Goal: Information Seeking & Learning: Learn about a topic

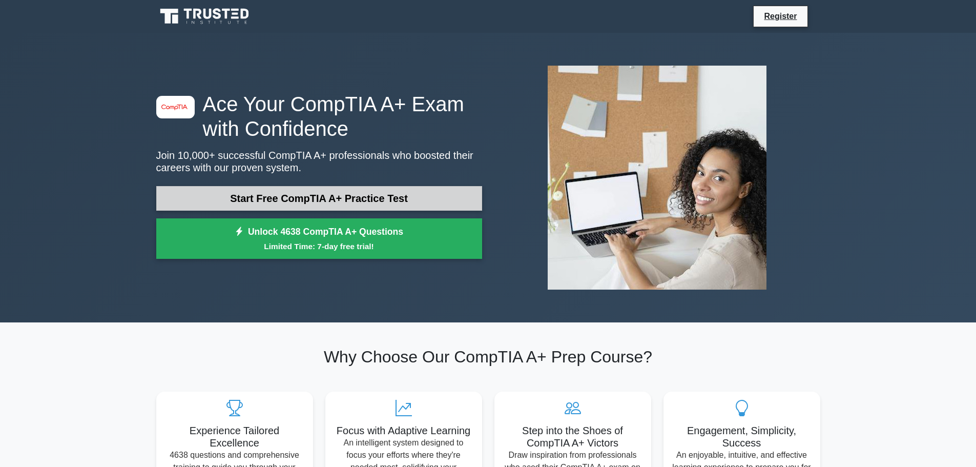
drag, startPoint x: 315, startPoint y: 197, endPoint x: 325, endPoint y: 197, distance: 10.8
click at [315, 197] on link "Start Free CompTIA A+ Practice Test" at bounding box center [319, 198] width 326 height 25
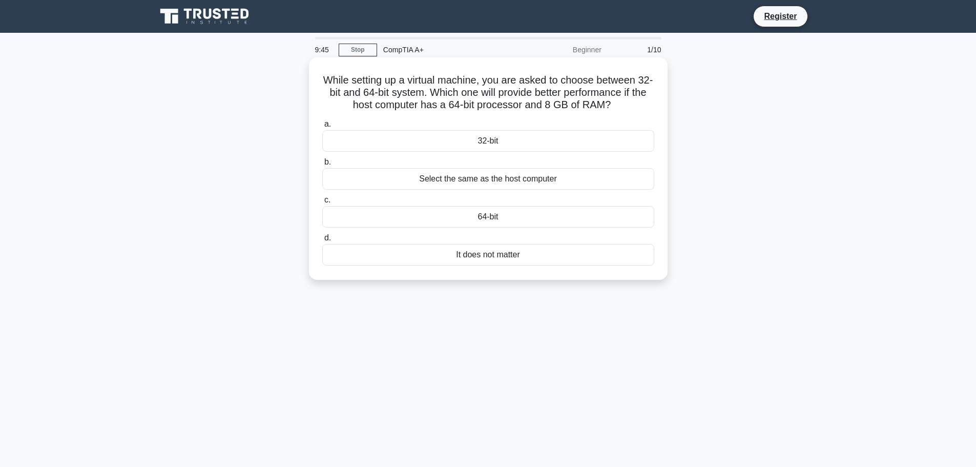
click at [486, 215] on div "64-bit" at bounding box center [488, 217] width 332 height 22
click at [322, 203] on input "c. 64-bit" at bounding box center [322, 200] width 0 height 7
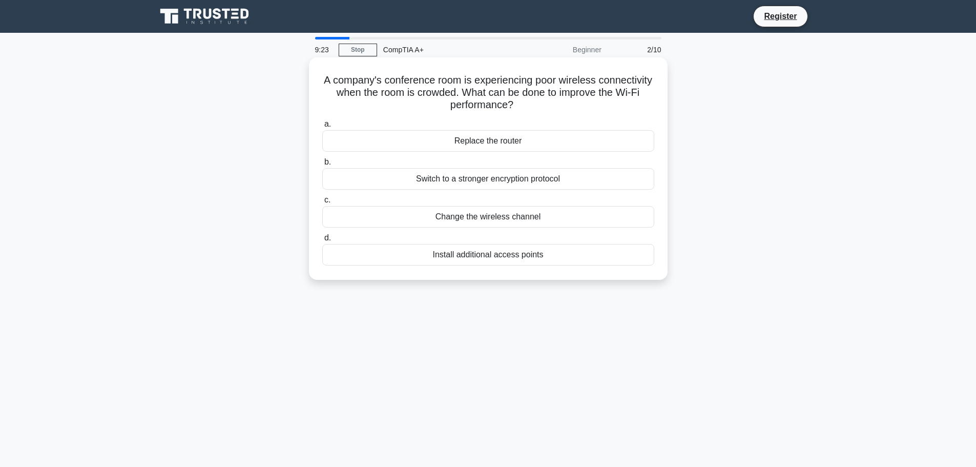
click at [449, 219] on div "Change the wireless channel" at bounding box center [488, 217] width 332 height 22
click at [322, 203] on input "c. Change the wireless channel" at bounding box center [322, 200] width 0 height 7
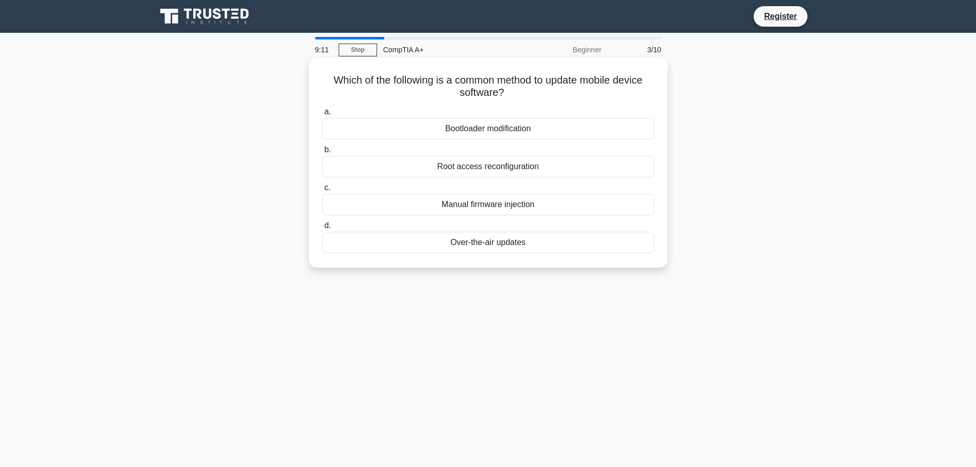
click at [514, 244] on div "Over-the-air updates" at bounding box center [488, 243] width 332 height 22
click at [322, 229] on input "d. Over-the-air updates" at bounding box center [322, 225] width 0 height 7
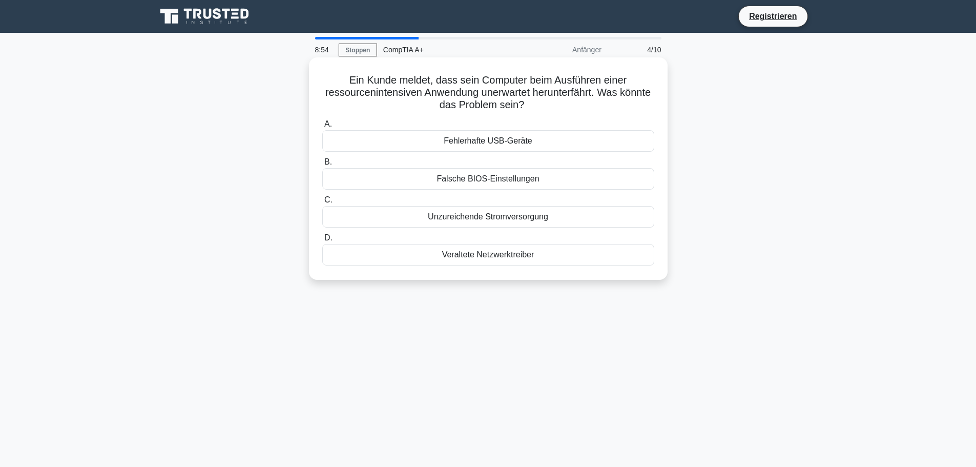
click at [502, 96] on font "Ein Kunde meldet, dass sein Computer beim Ausführen einer ressourcenintensiven …" at bounding box center [487, 92] width 325 height 36
click at [472, 252] on font "Veraltete Netzwerktreiber" at bounding box center [488, 254] width 92 height 9
click at [322, 241] on input "D. Veraltete Netzwerktreiber" at bounding box center [322, 238] width 0 height 7
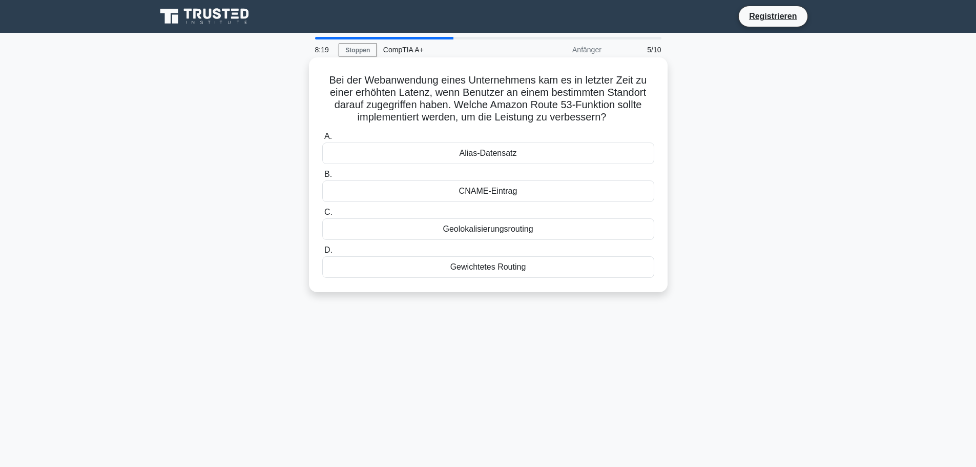
click at [501, 270] on font "Gewichtetes Routing" at bounding box center [488, 266] width 76 height 9
click at [322, 254] on input "D. Gewichtetes Routing" at bounding box center [322, 250] width 0 height 7
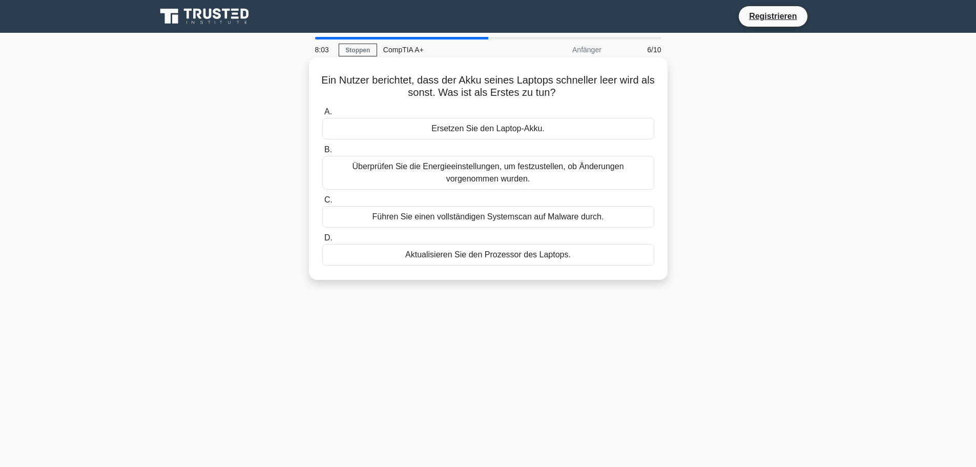
click at [459, 219] on font "Führen Sie einen vollständigen Systemscan auf Malware durch." at bounding box center [489, 216] width 232 height 9
click at [322, 203] on input "C. Führen Sie einen vollständigen Systemscan auf Malware durch." at bounding box center [322, 200] width 0 height 7
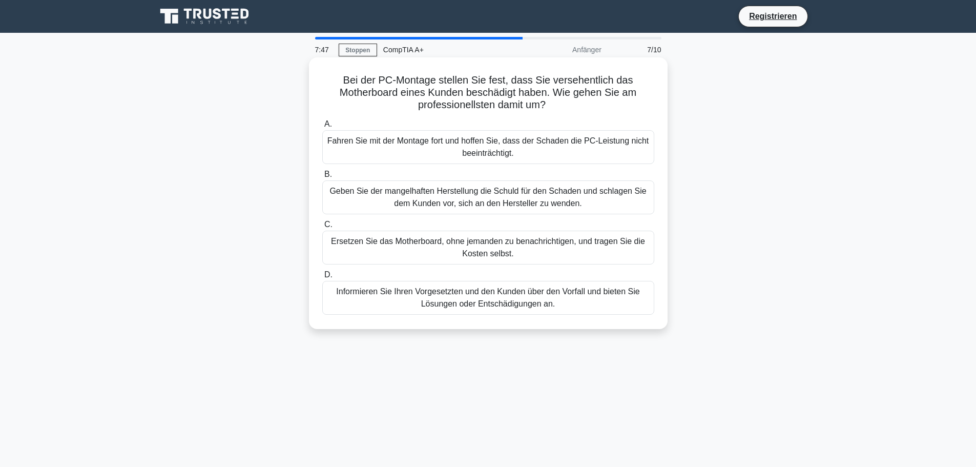
click at [503, 298] on font "Informieren Sie Ihren Vorgesetzten und den Kunden über den Vorfall und bieten S…" at bounding box center [488, 297] width 323 height 25
click at [322, 278] on input "D. Informieren Sie Ihren Vorgesetzten und den Kunden über den Vorfall und biete…" at bounding box center [322, 275] width 0 height 7
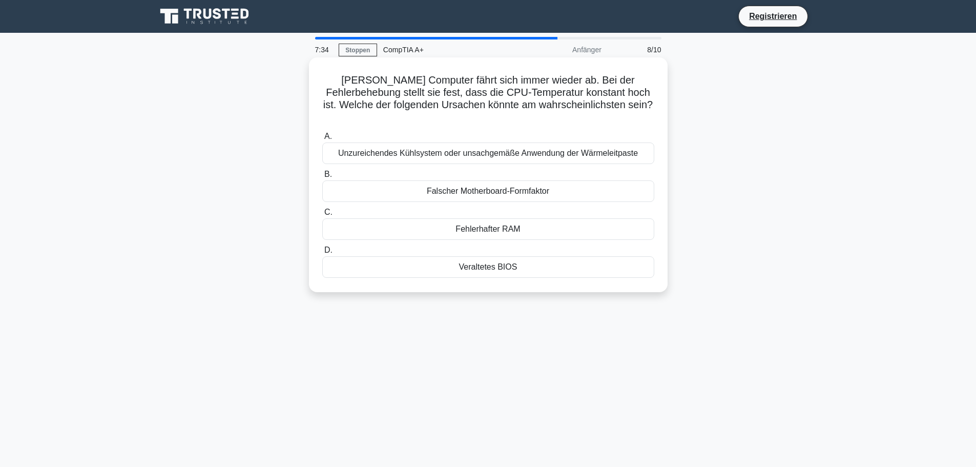
click at [451, 149] on font "Unzureichendes Kühlsystem oder unsachgemäße Anwendung der Wärmeleitpaste" at bounding box center [488, 153] width 300 height 9
click at [322, 138] on input "A. Unzureichendes Kühlsystem oder unsachgemäße Anwendung der Wärmeleitpaste" at bounding box center [322, 136] width 0 height 7
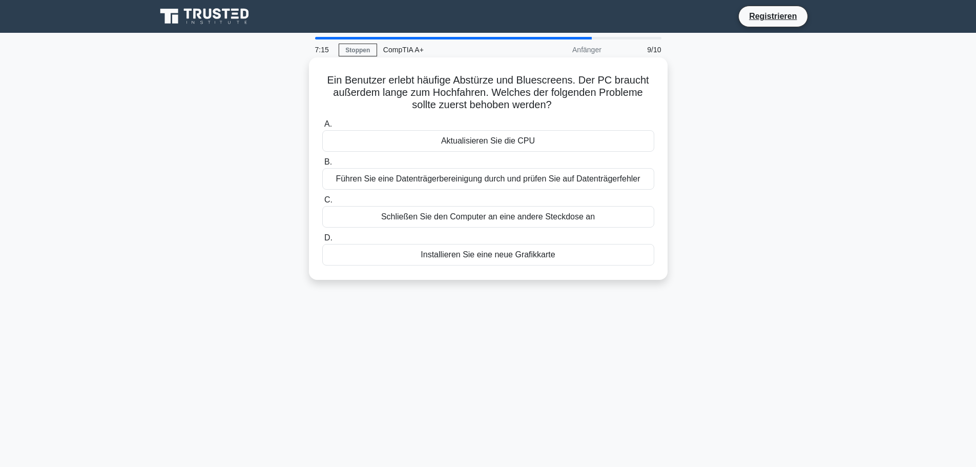
click at [487, 176] on font "Führen Sie eine Datenträgerbereinigung durch und prüfen Sie auf Datenträgerfehl…" at bounding box center [488, 178] width 304 height 9
click at [322, 166] on input "B. Führen Sie eine Datenträgerbereinigung durch und prüfen Sie auf Datenträgerf…" at bounding box center [322, 162] width 0 height 7
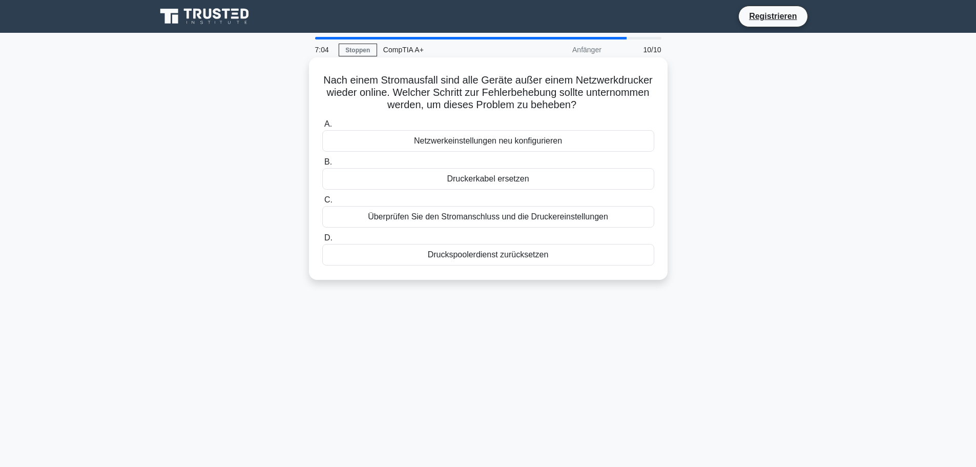
click at [448, 217] on font "Überprüfen Sie den Stromanschluss und die Druckereinstellungen" at bounding box center [488, 216] width 240 height 9
click at [322, 203] on input "C. Überprüfen Sie den Stromanschluss und die Druckereinstellungen" at bounding box center [322, 200] width 0 height 7
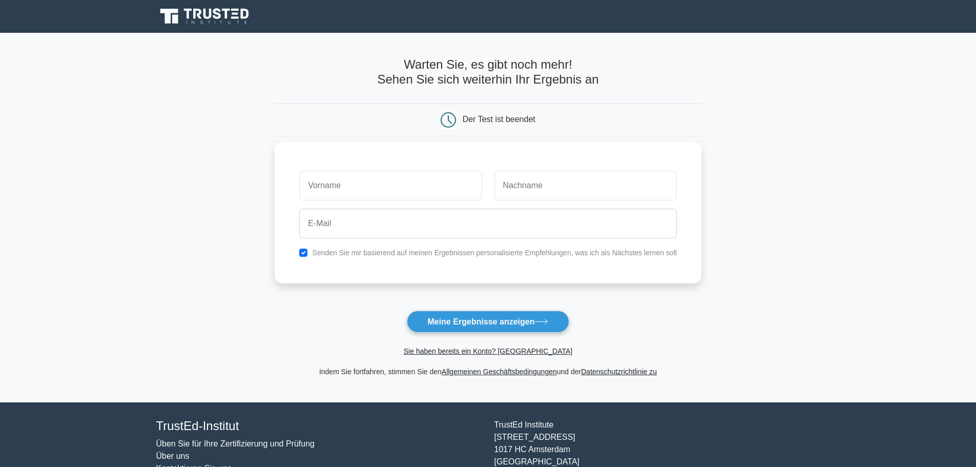
click at [382, 191] on input "text" at bounding box center [390, 186] width 182 height 30
click at [481, 329] on button "Meine Ergebnisse anzeigen" at bounding box center [488, 322] width 163 height 22
click at [373, 191] on input "text" at bounding box center [390, 186] width 182 height 30
type input "farid"
type input "Abdalla"
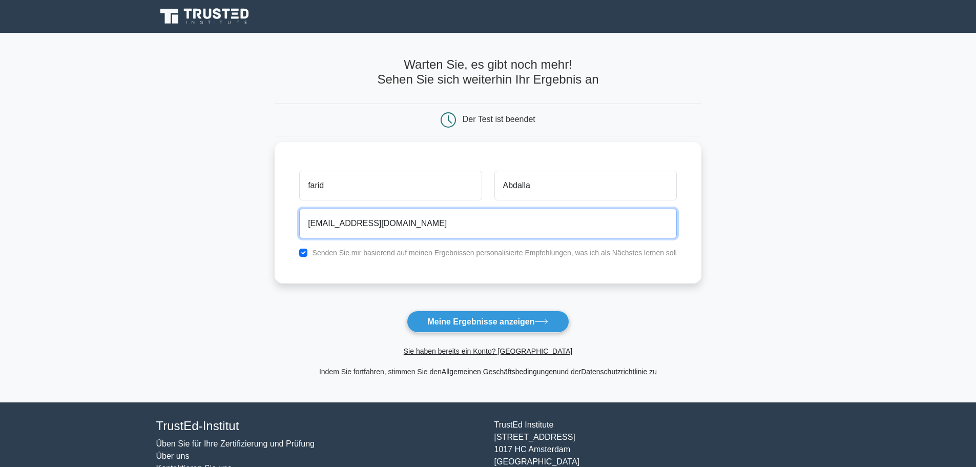
type input "abdalla.f03@outlook.de"
click at [407, 311] on button "Meine Ergebnisse anzeigen" at bounding box center [488, 322] width 163 height 22
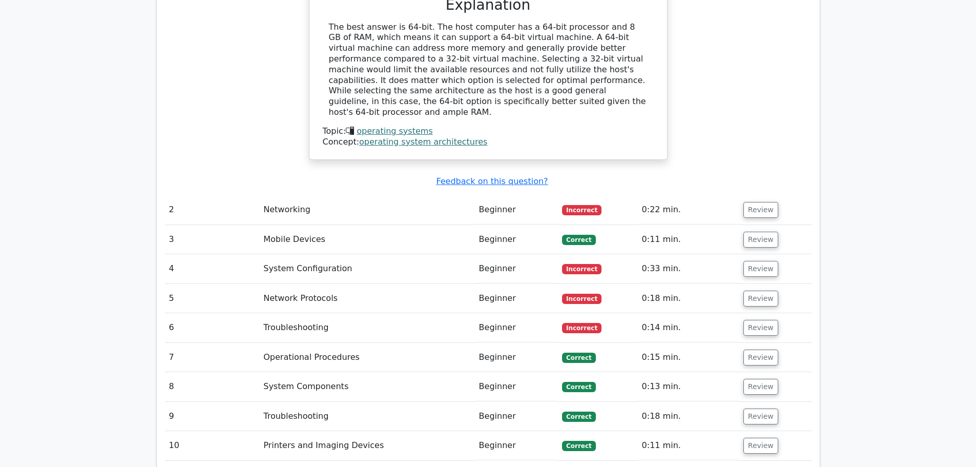
scroll to position [1177, 0]
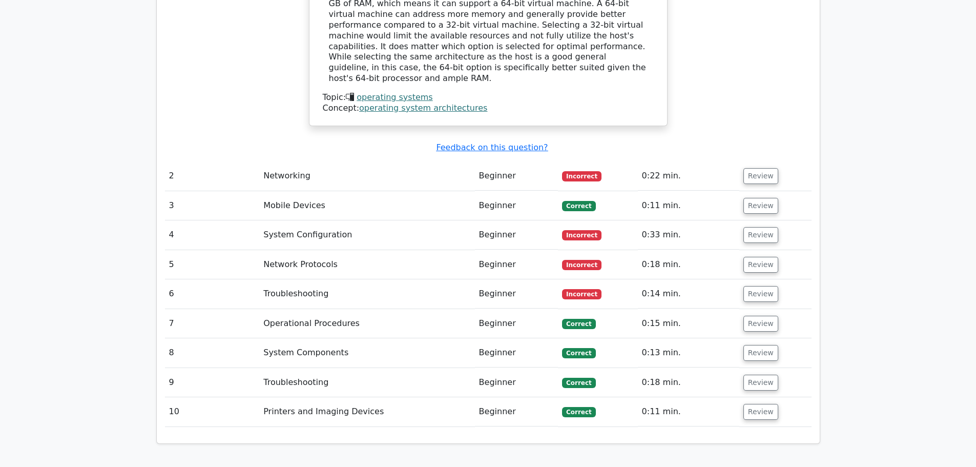
drag, startPoint x: 55, startPoint y: 200, endPoint x: 117, endPoint y: 187, distance: 62.9
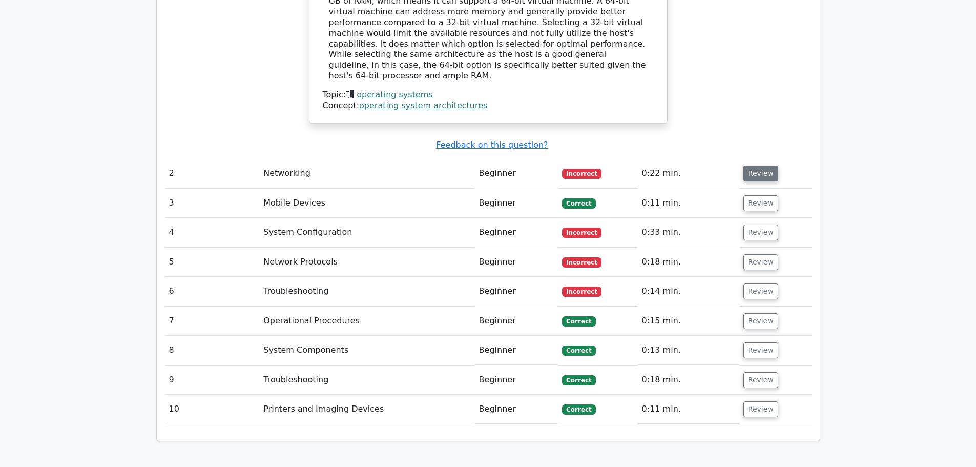
click at [769, 166] on button "Review" at bounding box center [760, 174] width 35 height 16
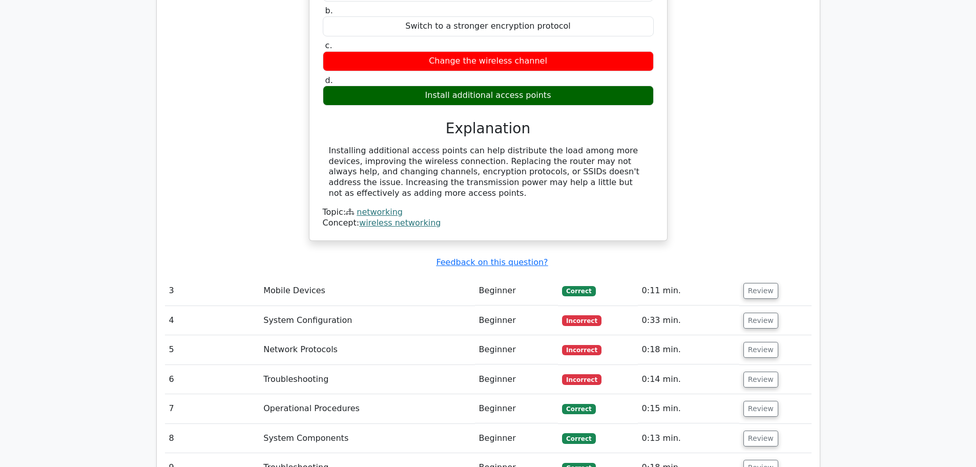
scroll to position [1452, 0]
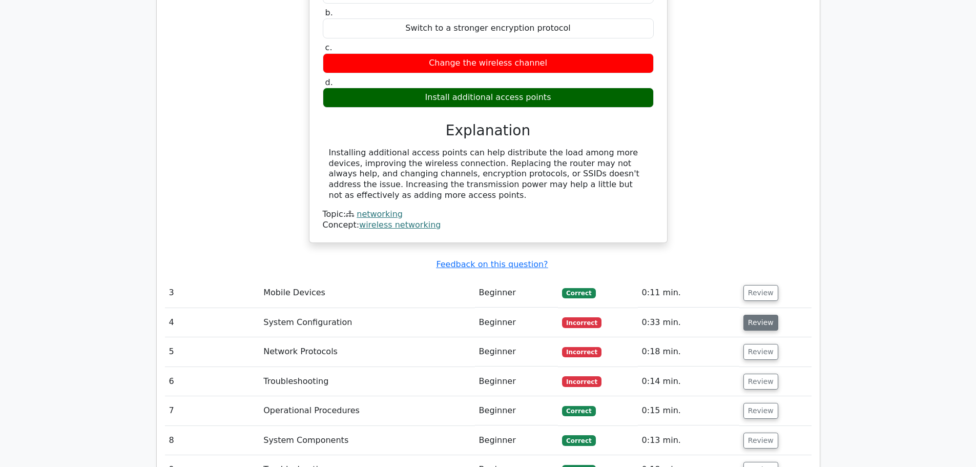
click at [759, 315] on button "Review" at bounding box center [760, 323] width 35 height 16
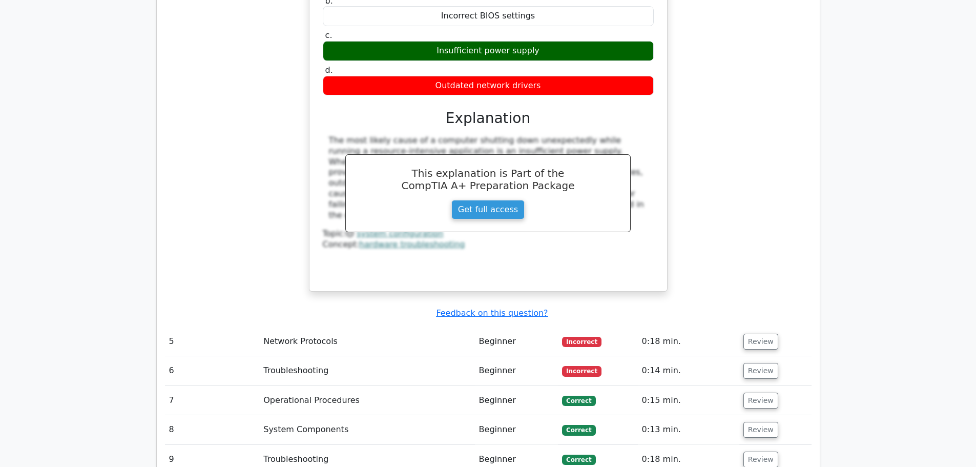
scroll to position [1899, 0]
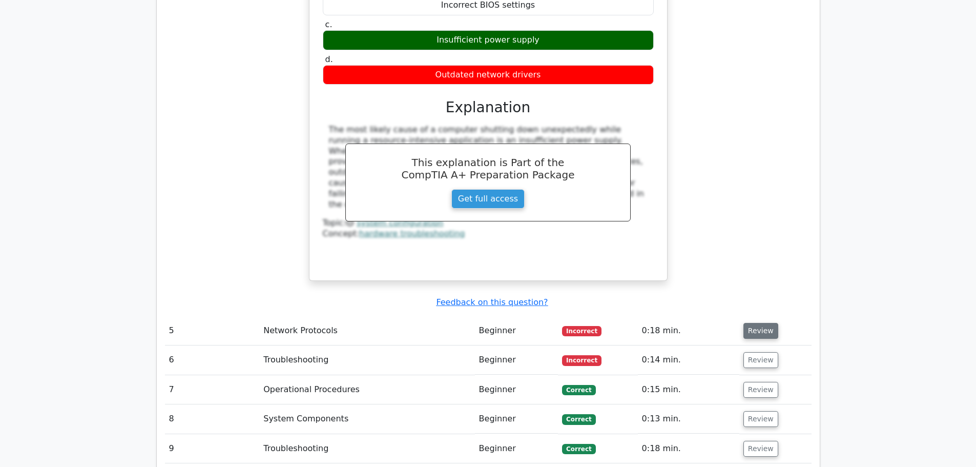
click at [769, 323] on button "Review" at bounding box center [760, 331] width 35 height 16
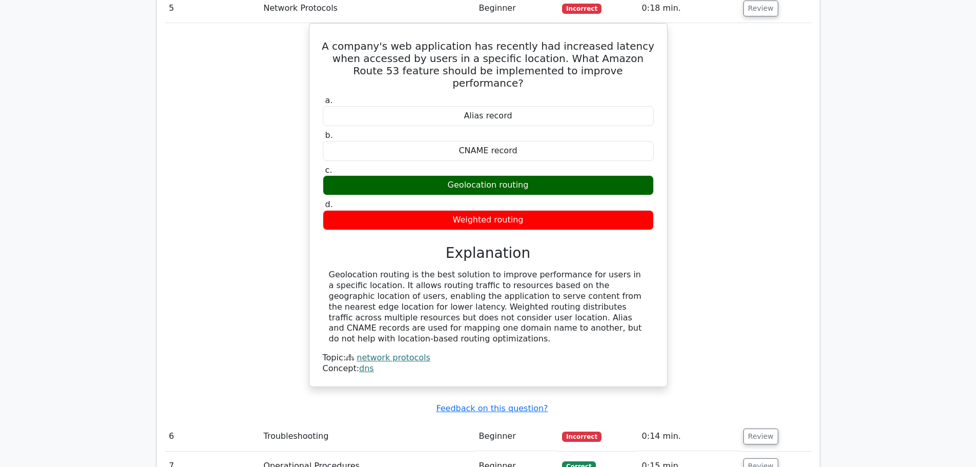
scroll to position [2222, 0]
